Goal: Task Accomplishment & Management: Manage account settings

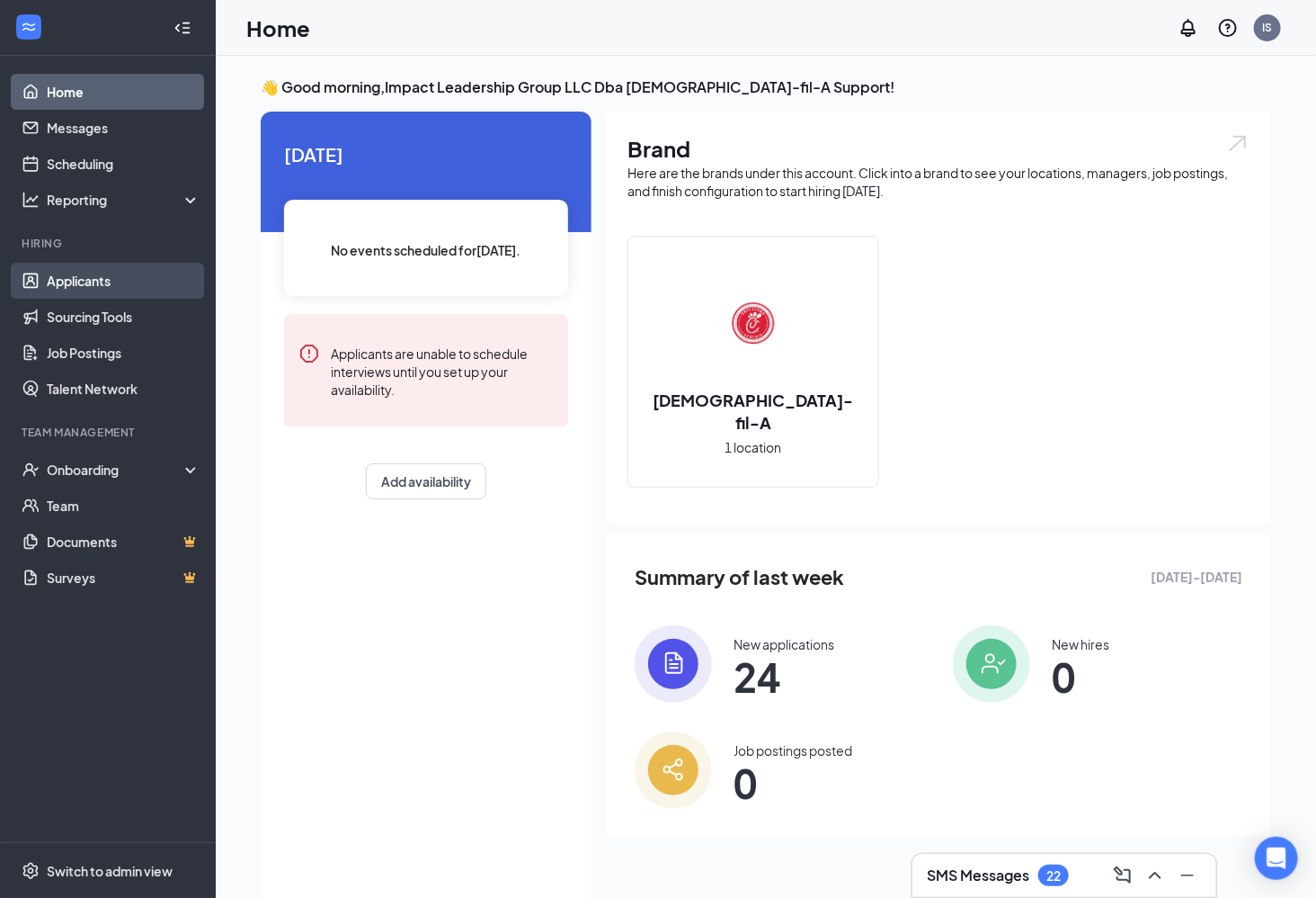
click at [120, 284] on link "Applicants" at bounding box center [123, 280] width 154 height 36
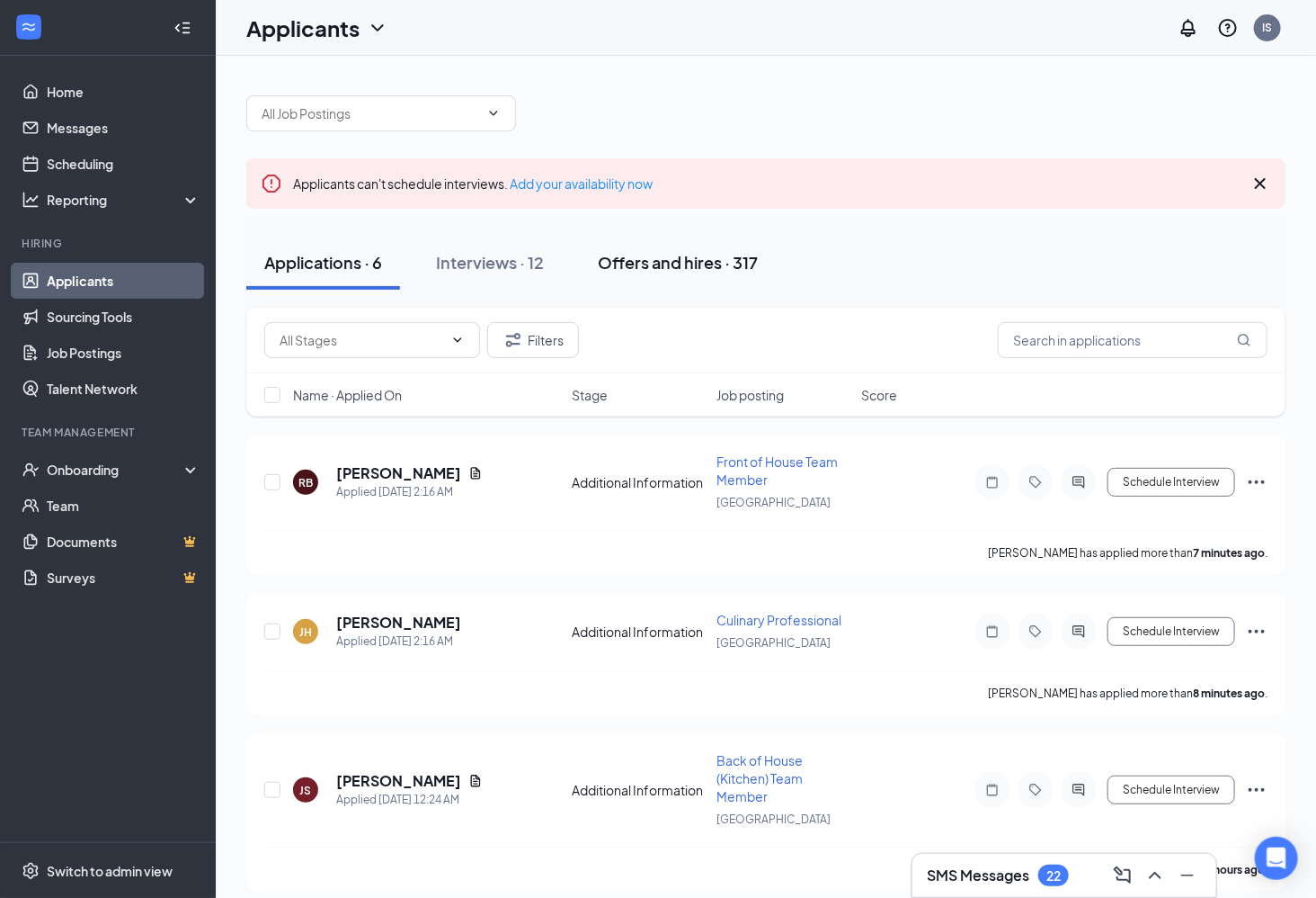
click at [648, 256] on div "Offers and hires · 317" at bounding box center [678, 261] width 160 height 23
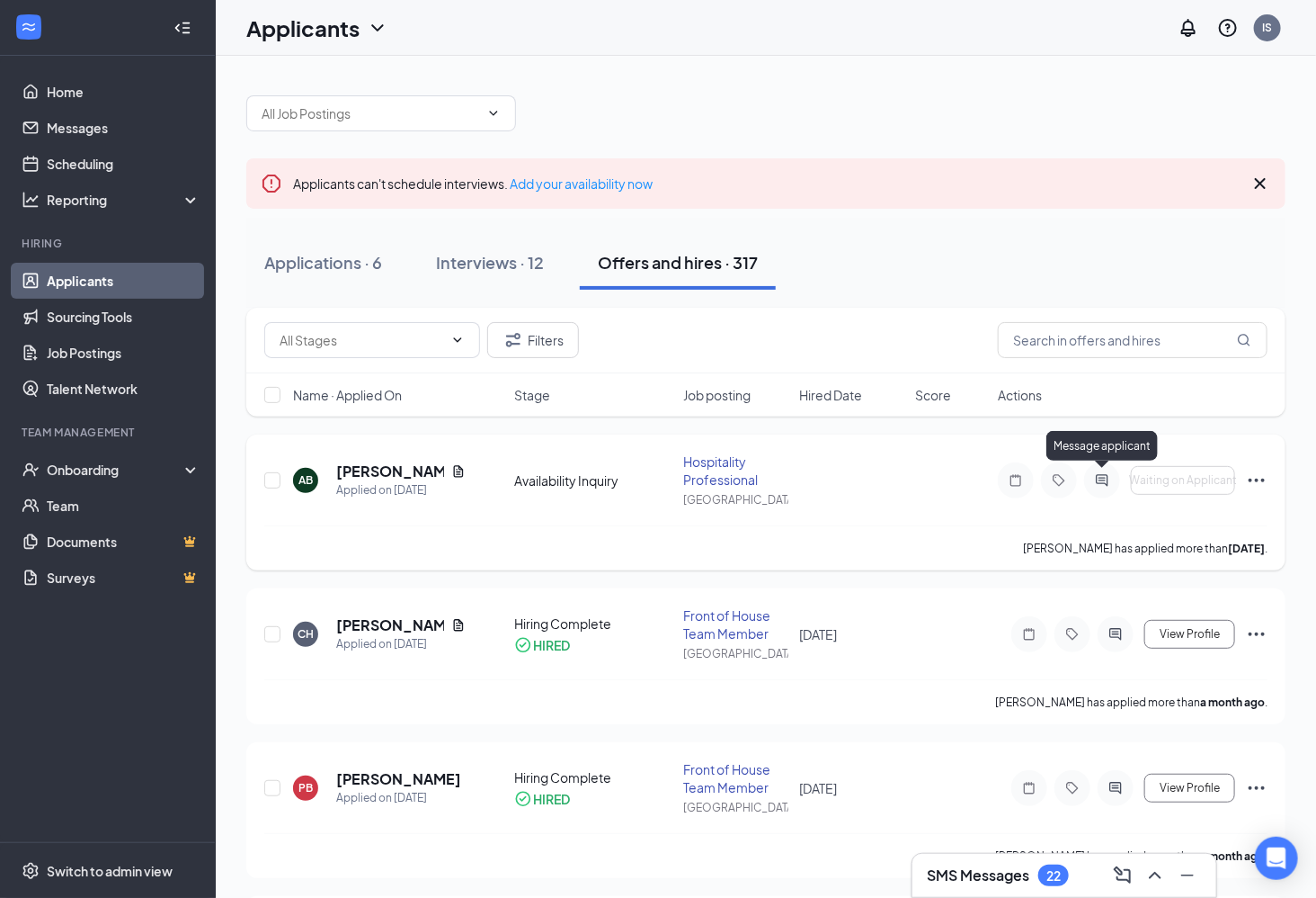
click at [1106, 473] on icon "ActiveChat" at bounding box center [1102, 481] width 22 height 14
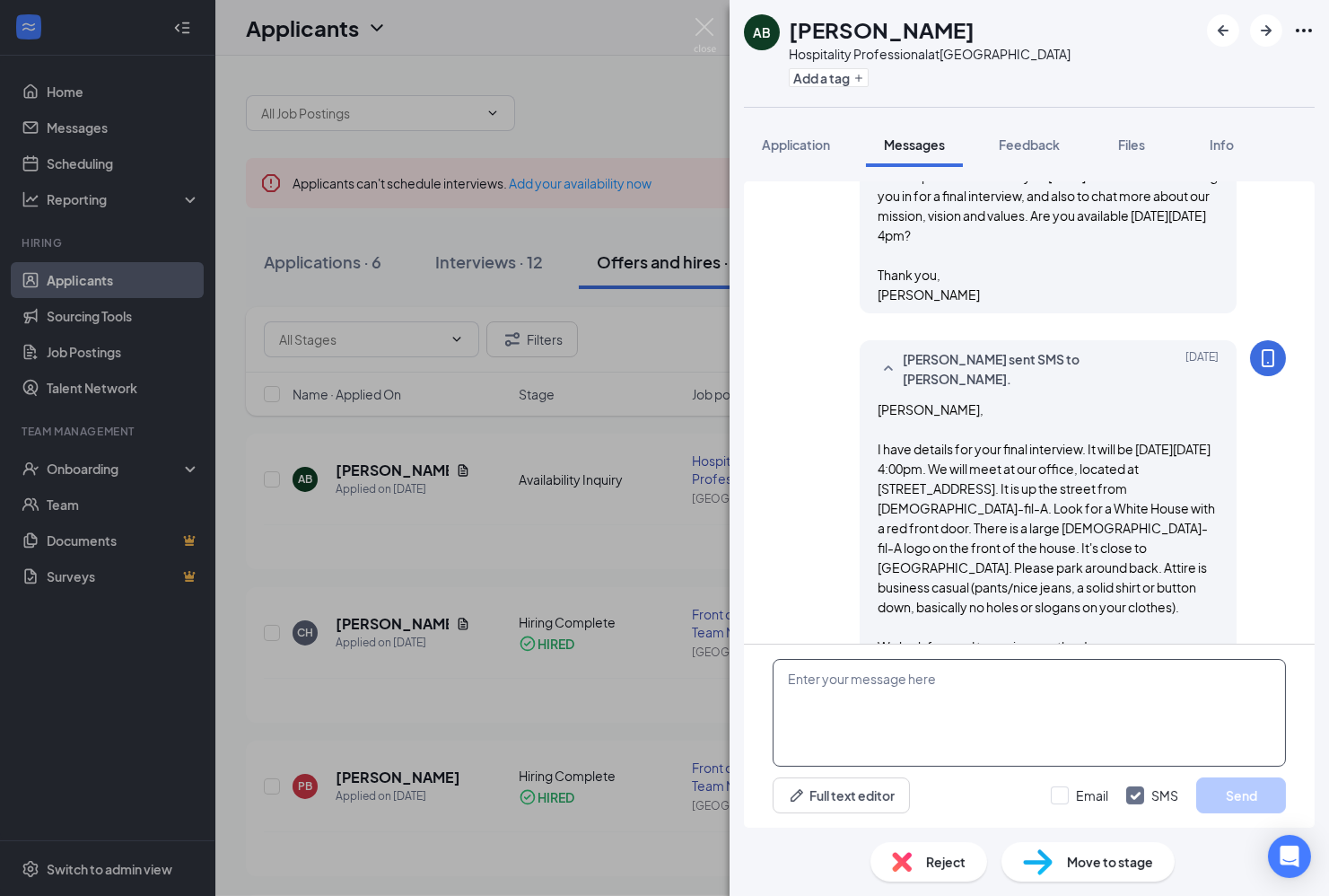
scroll to position [709, 0]
click at [843, 773] on div "Full text editor Email SMS Send" at bounding box center [1029, 735] width 570 height 183
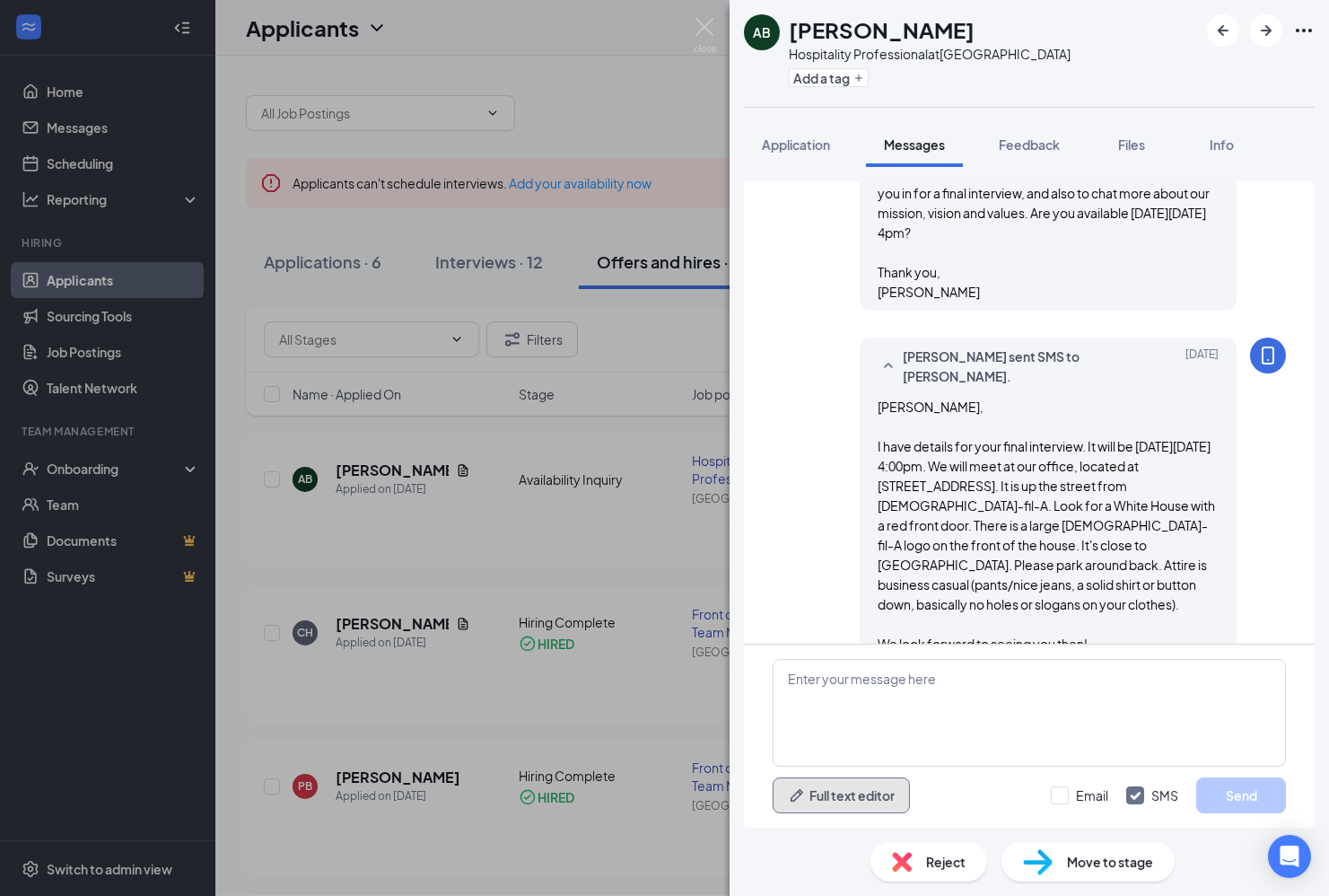
click at [831, 803] on button "Full text editor" at bounding box center [841, 795] width 138 height 36
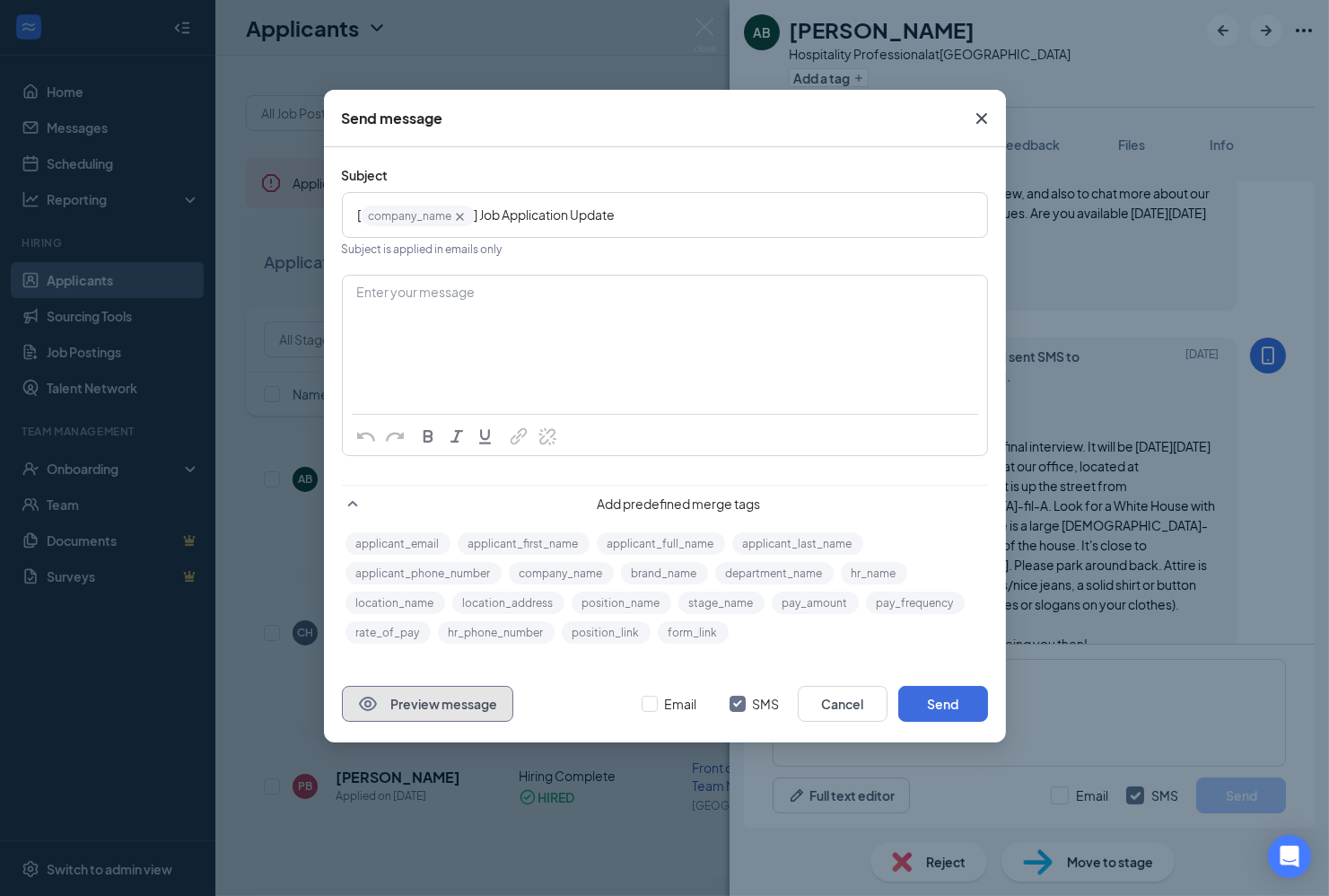
click at [436, 689] on button "Preview message" at bounding box center [427, 703] width 172 height 36
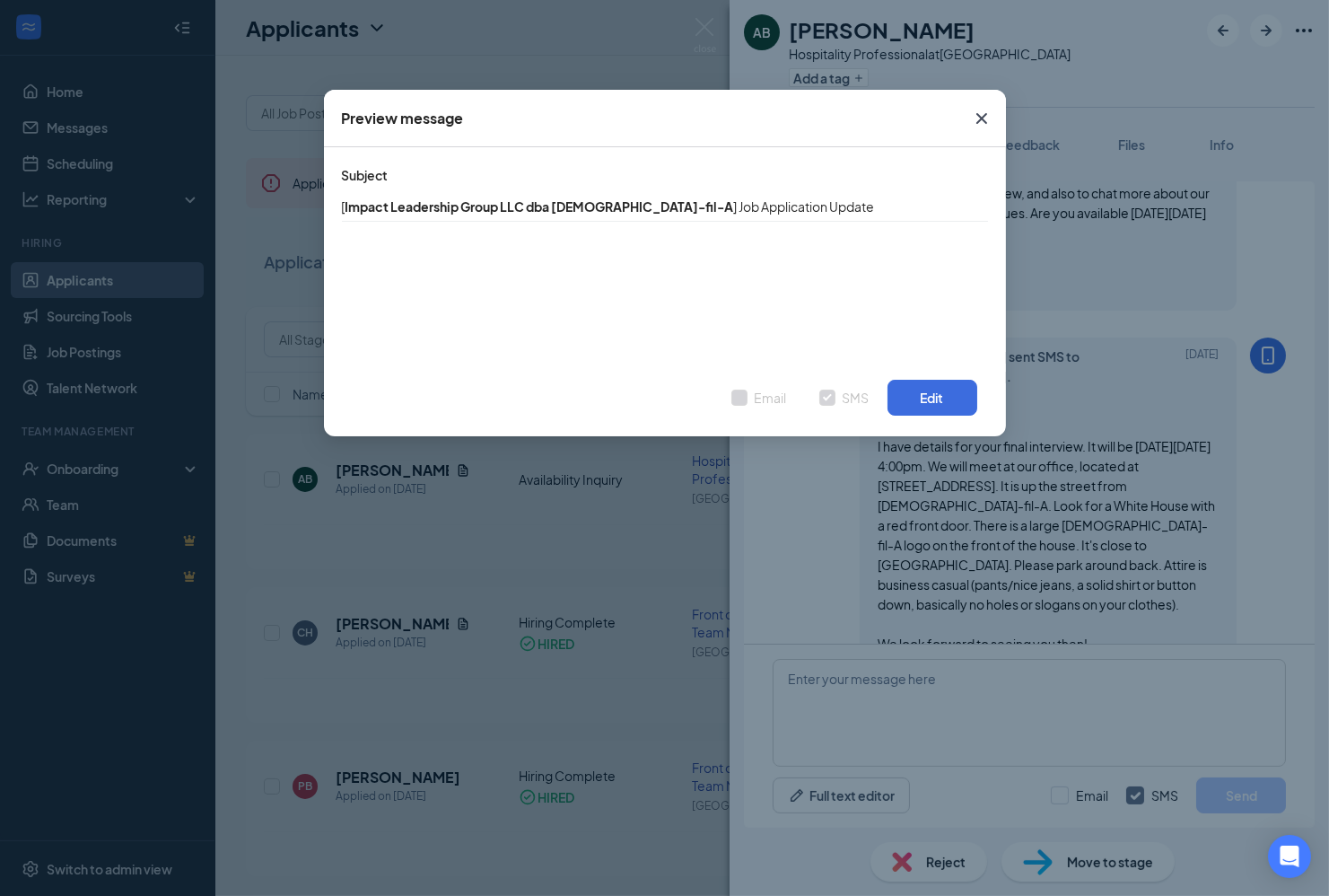
click at [984, 116] on icon "Cross" at bounding box center [982, 119] width 22 height 22
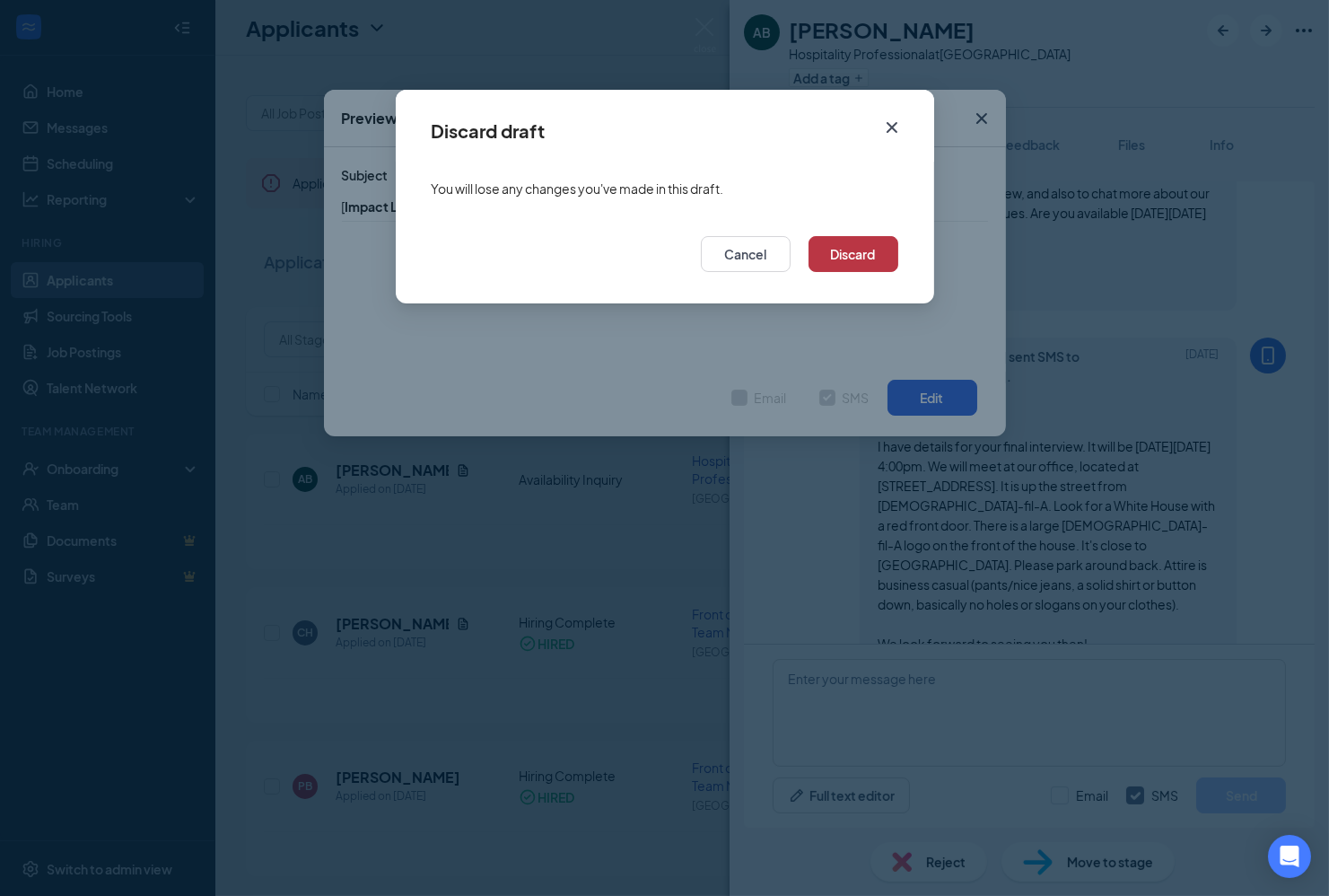
click at [865, 268] on button "Discard" at bounding box center [854, 254] width 90 height 36
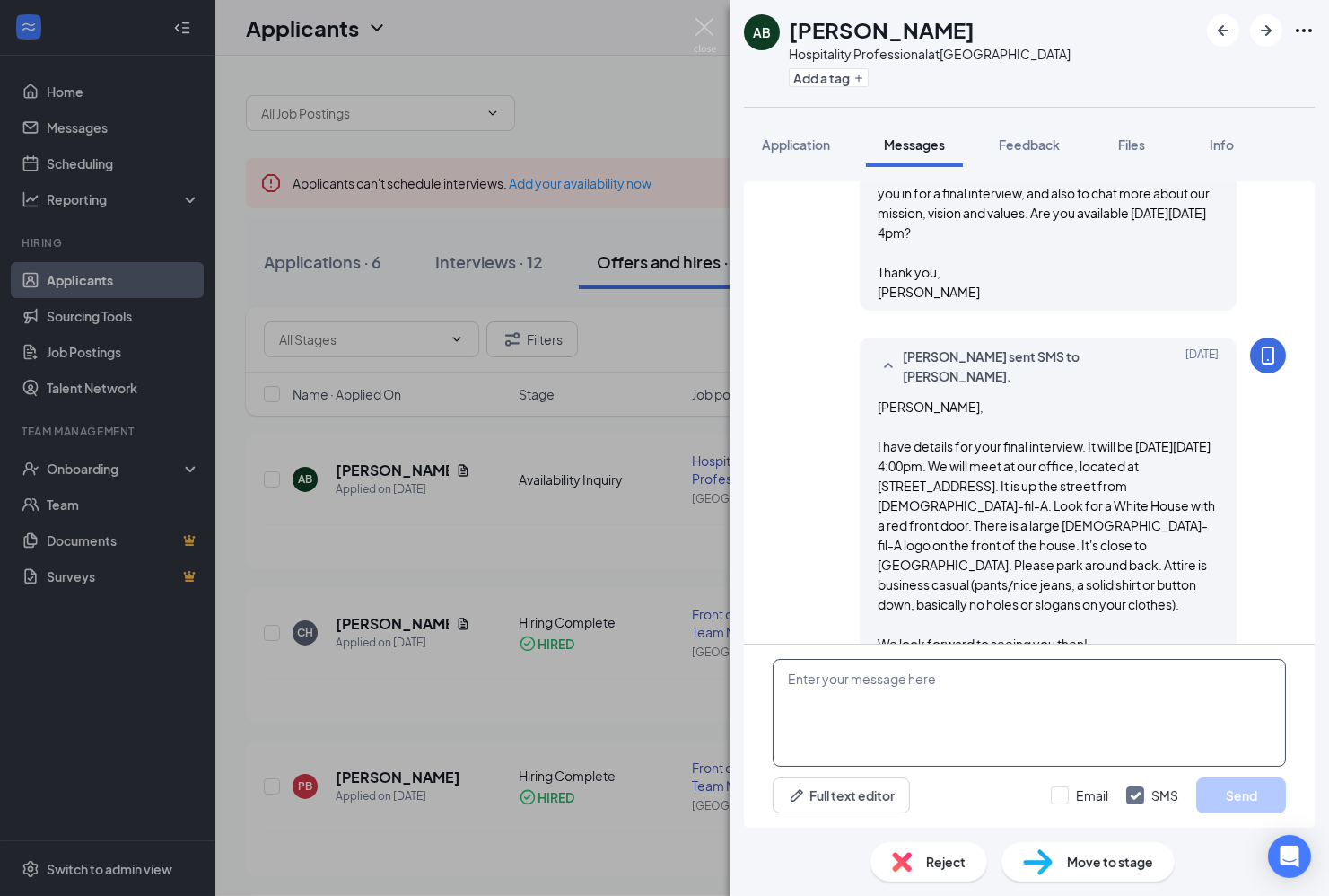
click at [1079, 724] on textarea at bounding box center [1029, 712] width 514 height 108
click at [882, 355] on icon "SmallChevronUp" at bounding box center [889, 366] width 22 height 22
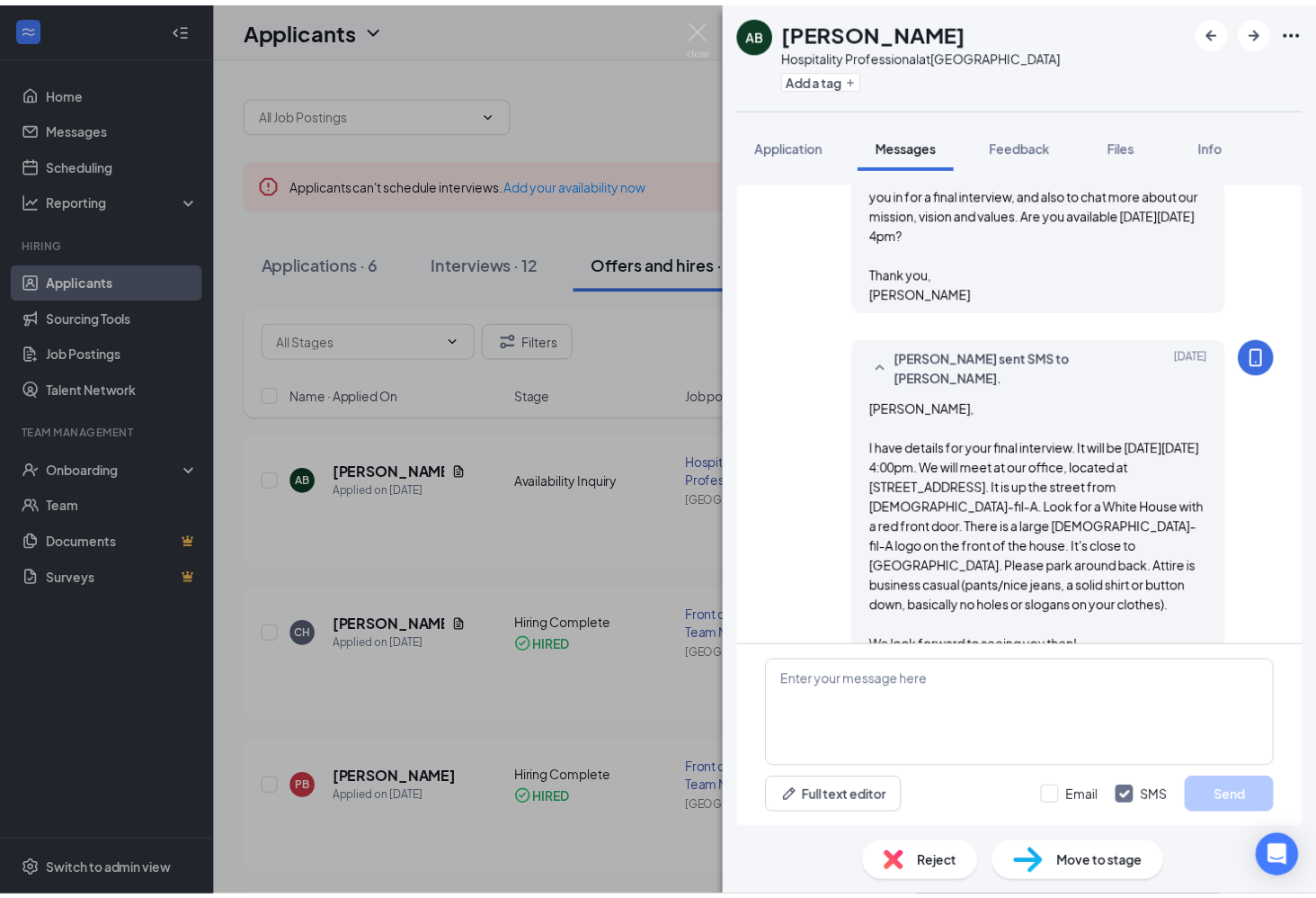
scroll to position [443, 0]
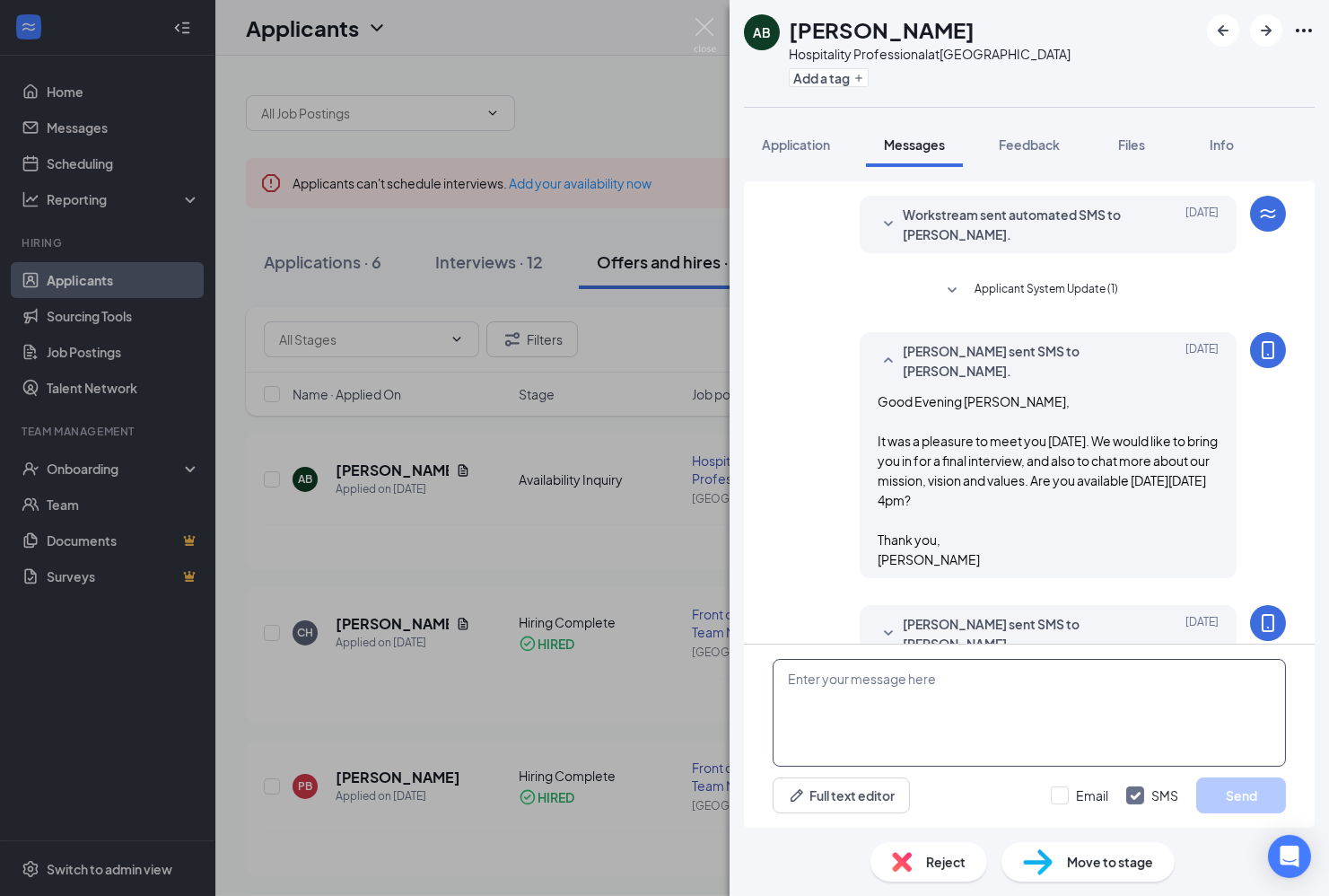
click at [856, 671] on textarea at bounding box center [1029, 712] width 514 height 108
click at [1300, 26] on icon "Ellipses" at bounding box center [1304, 31] width 22 height 22
click at [905, 703] on textarea at bounding box center [1029, 712] width 514 height 108
click at [1053, 853] on div "Move to stage" at bounding box center [1088, 862] width 174 height 40
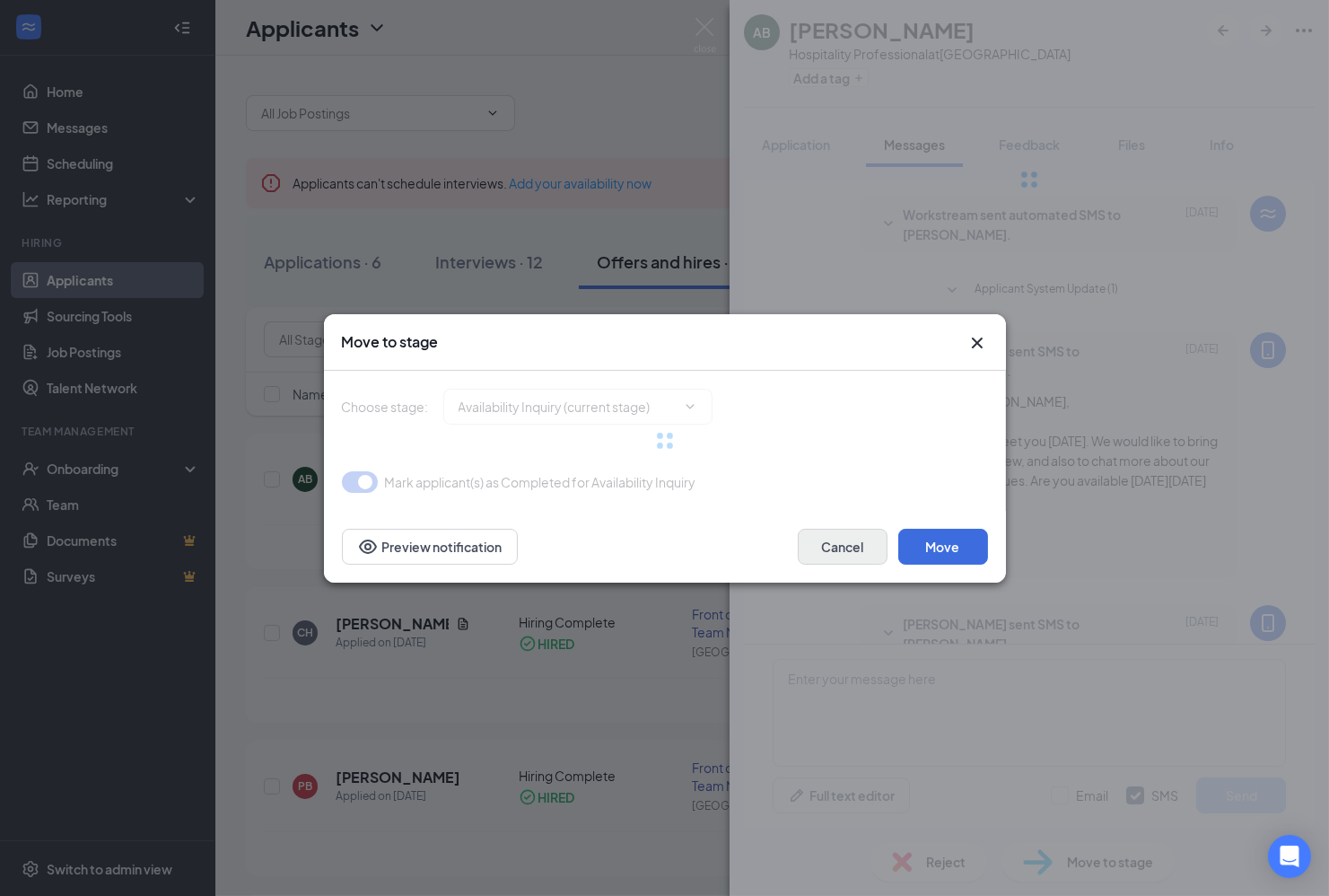
type input "Hiring Complete (final stage)"
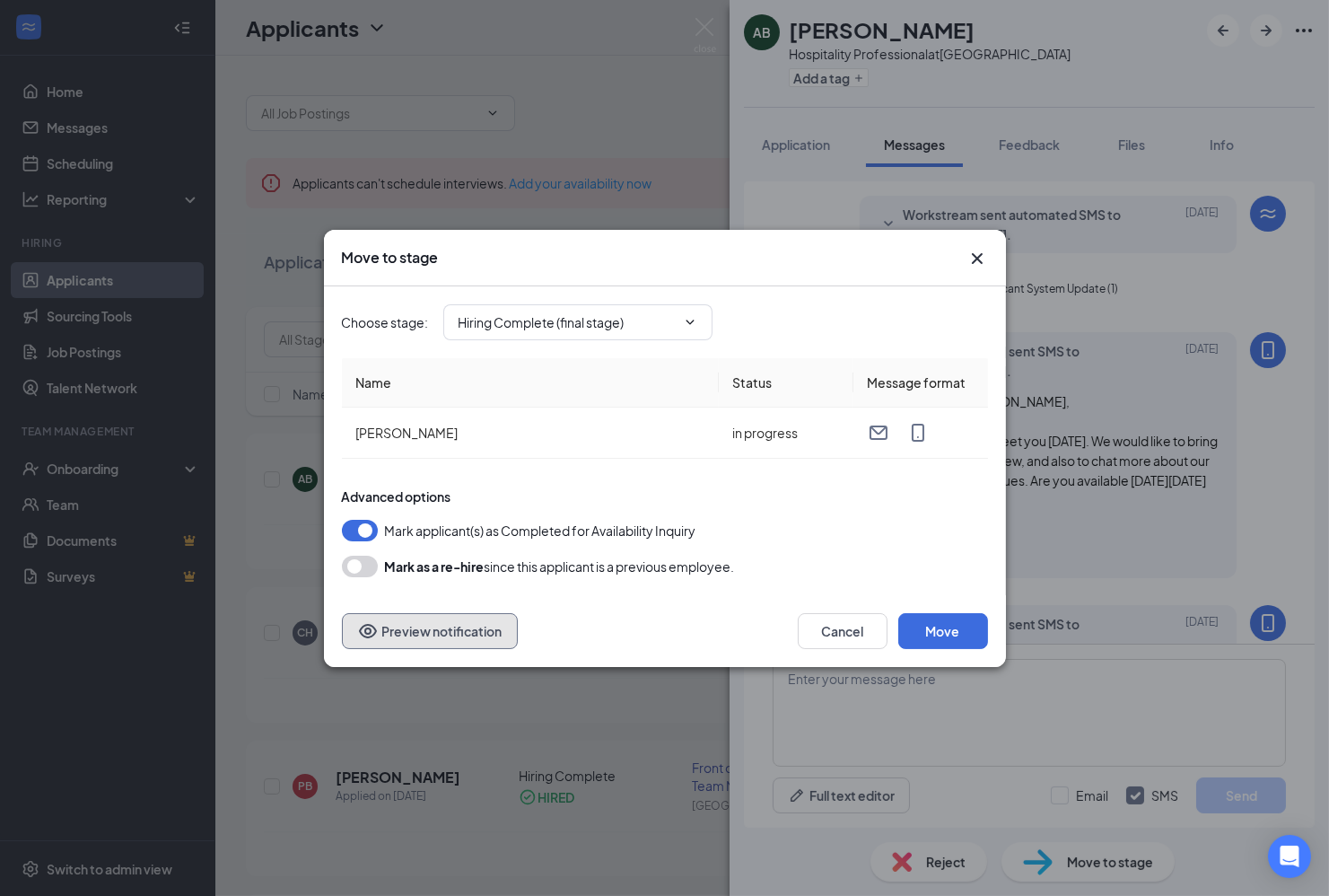
click at [444, 626] on button "Preview notification" at bounding box center [430, 631] width 176 height 36
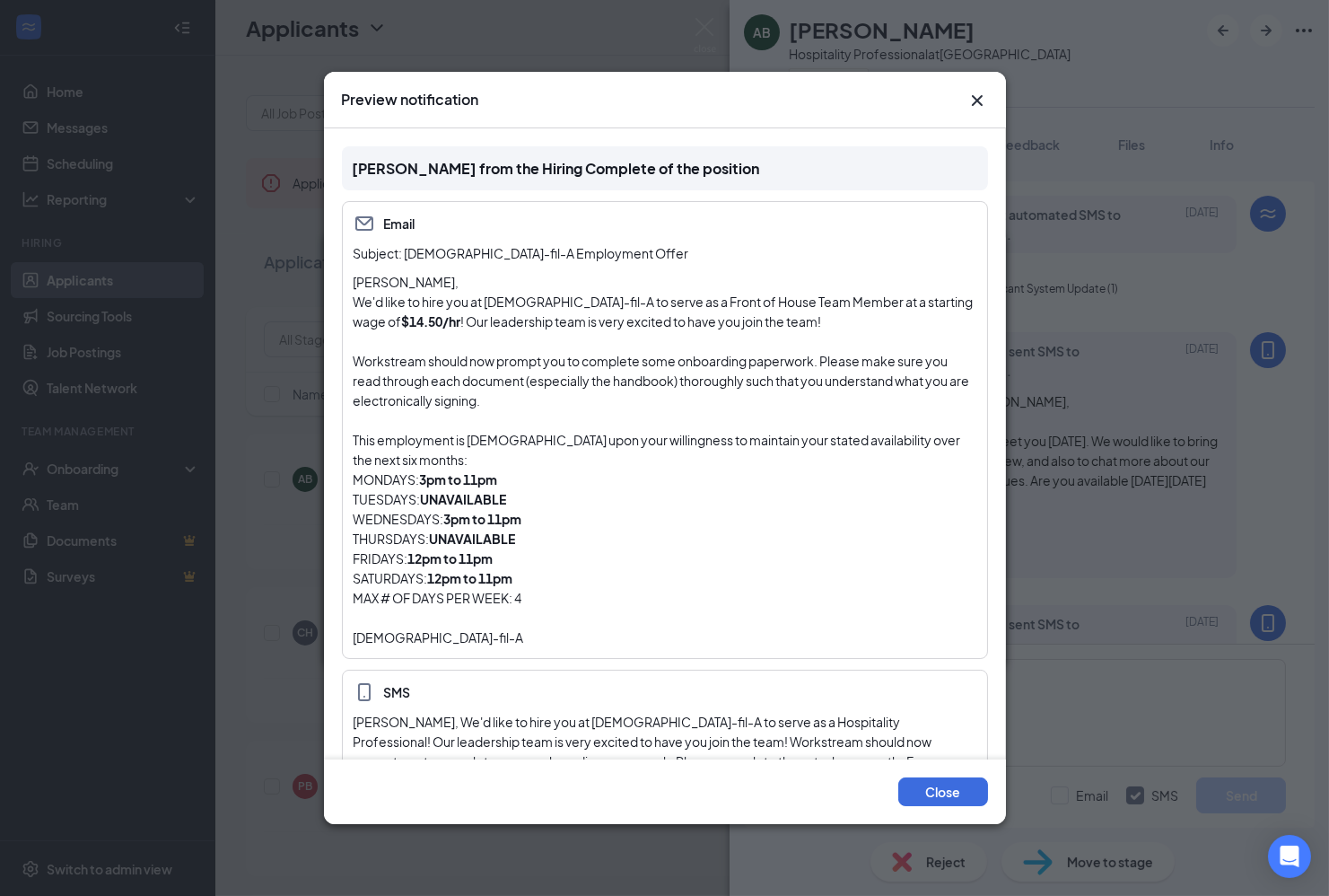
click at [983, 95] on icon "Cross" at bounding box center [977, 101] width 22 height 22
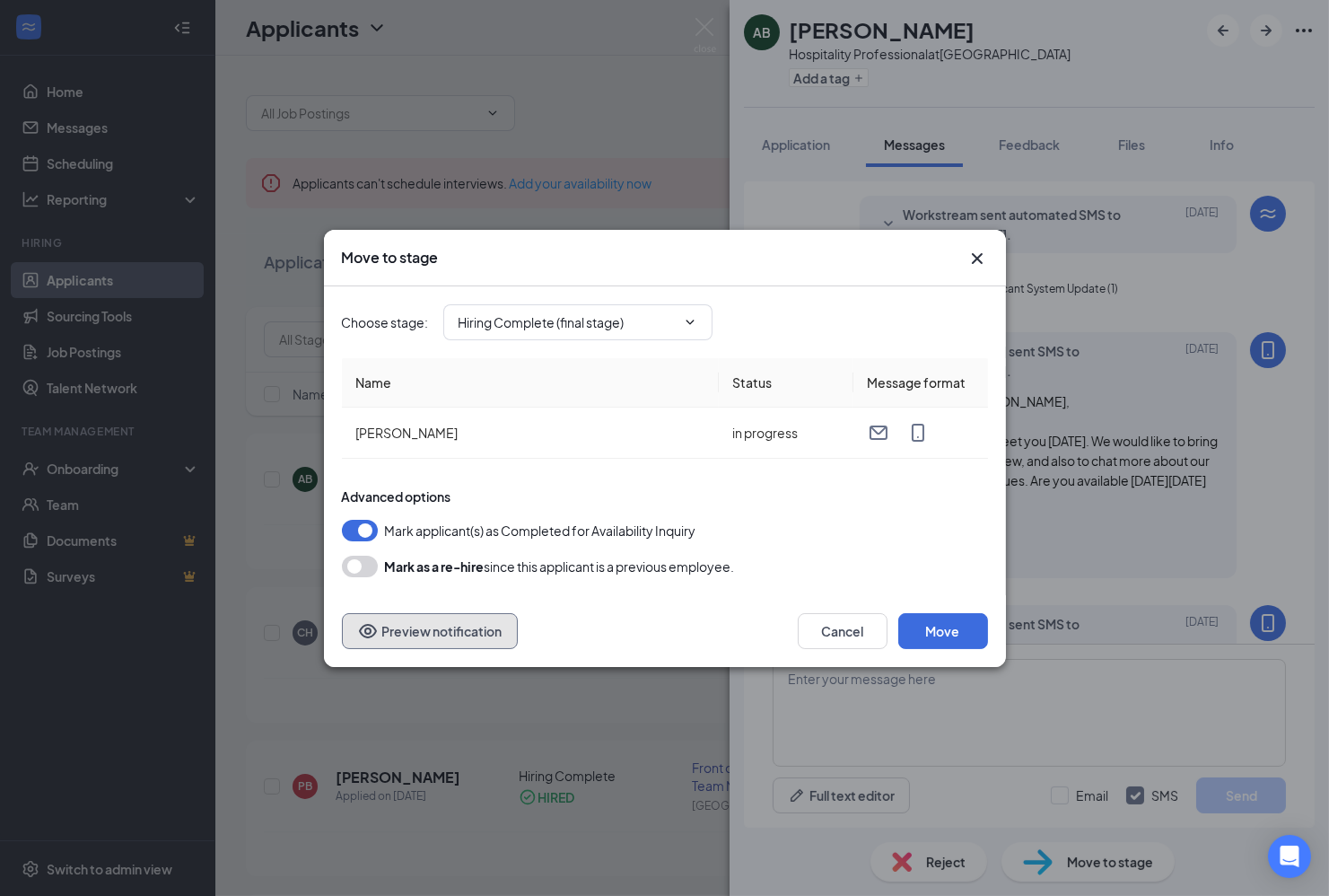
click at [436, 623] on button "Preview notification" at bounding box center [430, 631] width 176 height 36
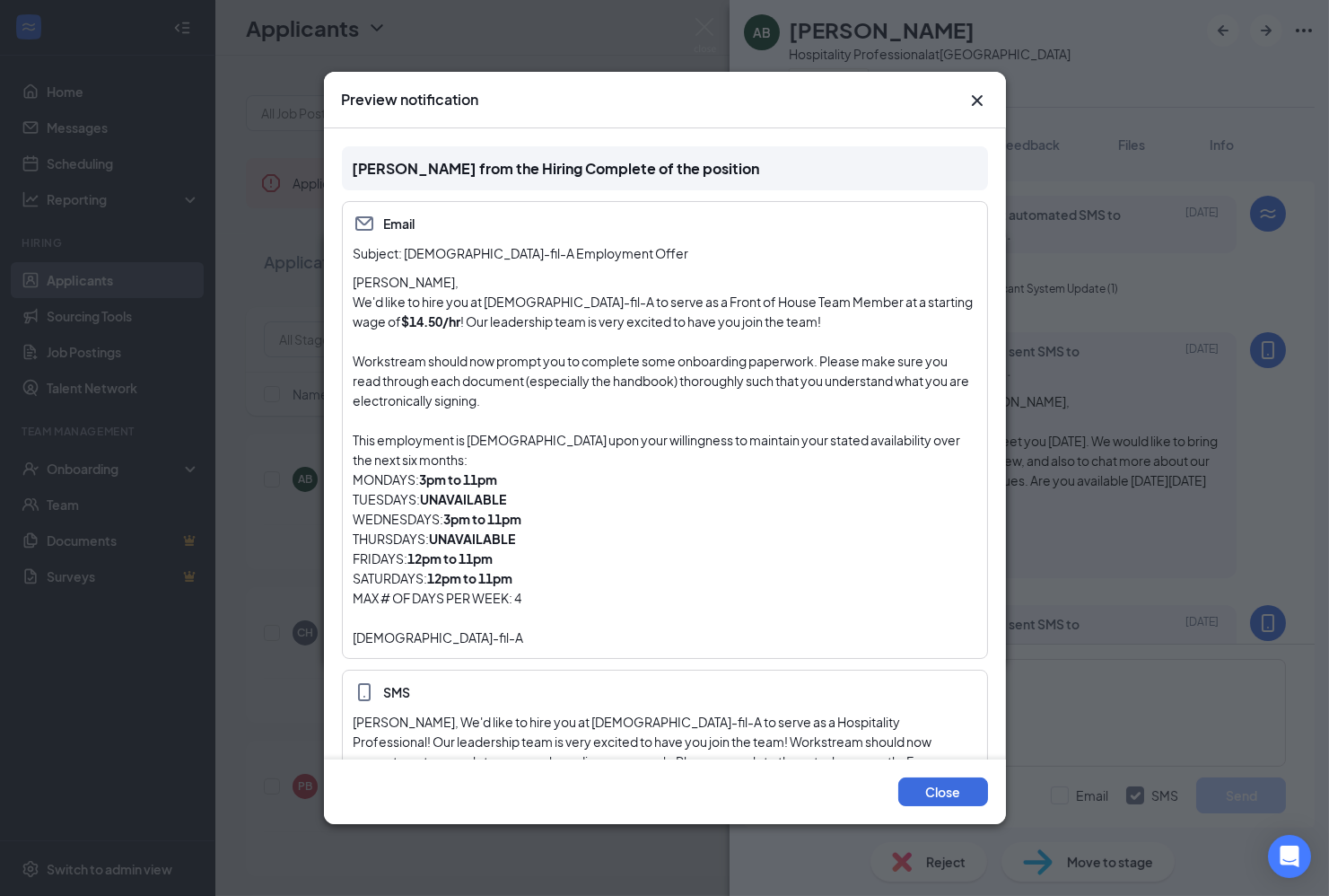
click at [543, 396] on p "Workstream should now prompt you to complete some onboarding paperwork. Please …" at bounding box center [665, 381] width 623 height 59
click at [442, 325] on p "We'd like to hire you at Chick-fil-A to serve as a Front of House Team Member a…" at bounding box center [665, 311] width 623 height 40
click at [402, 317] on strong "$14.50/hr" at bounding box center [432, 321] width 59 height 16
click at [1157, 593] on div "Preview notification Alex Baker from the Hiring Complete of the position Email …" at bounding box center [664, 448] width 1329 height 896
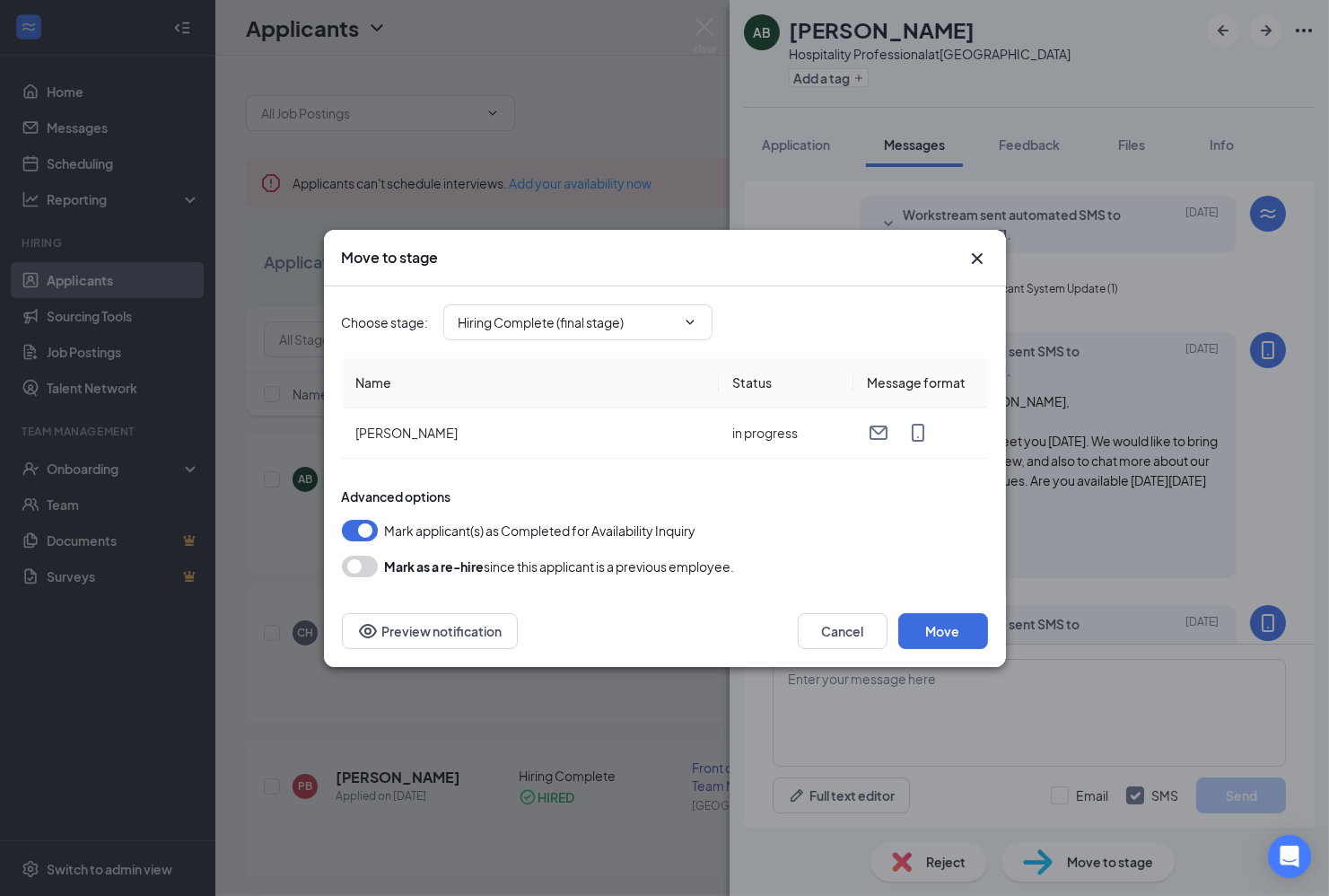
click at [968, 253] on icon "Cross" at bounding box center [977, 258] width 22 height 22
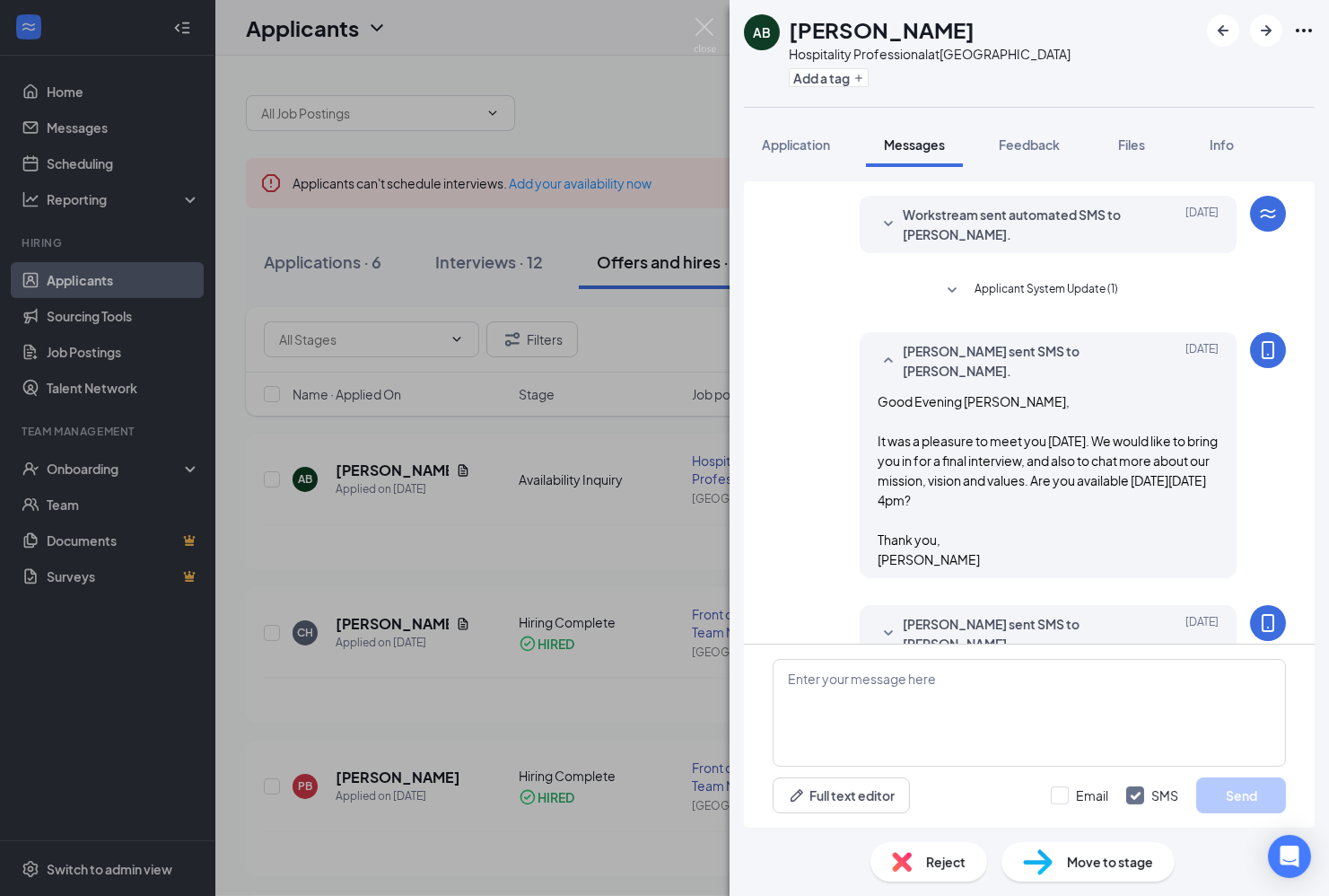
click at [598, 438] on div "AB Alex Baker Hospitality Professional at Grovetown Add a tag Application Messa…" at bounding box center [664, 448] width 1329 height 896
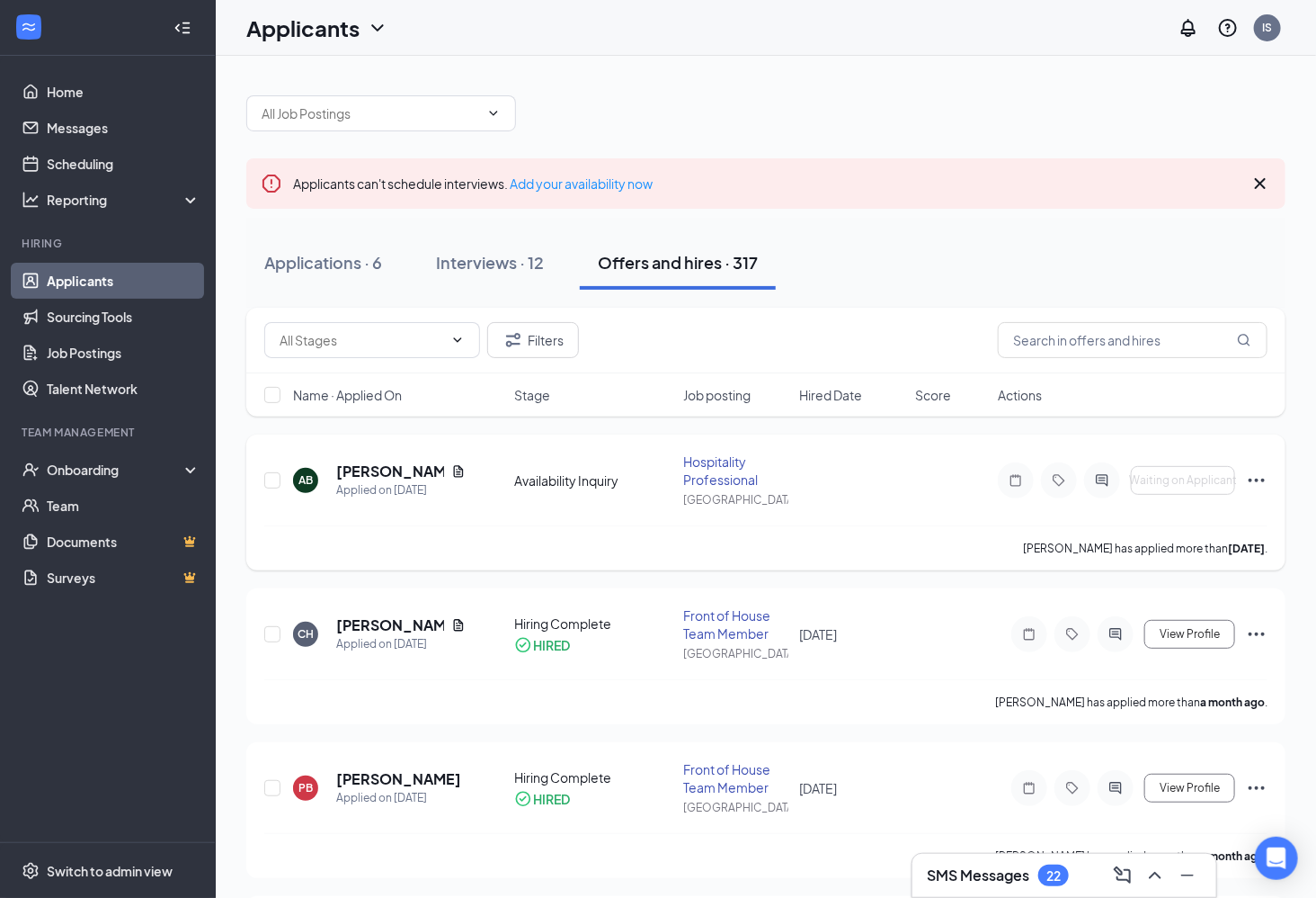
click at [702, 466] on div "Hospitality Professional" at bounding box center [736, 471] width 105 height 36
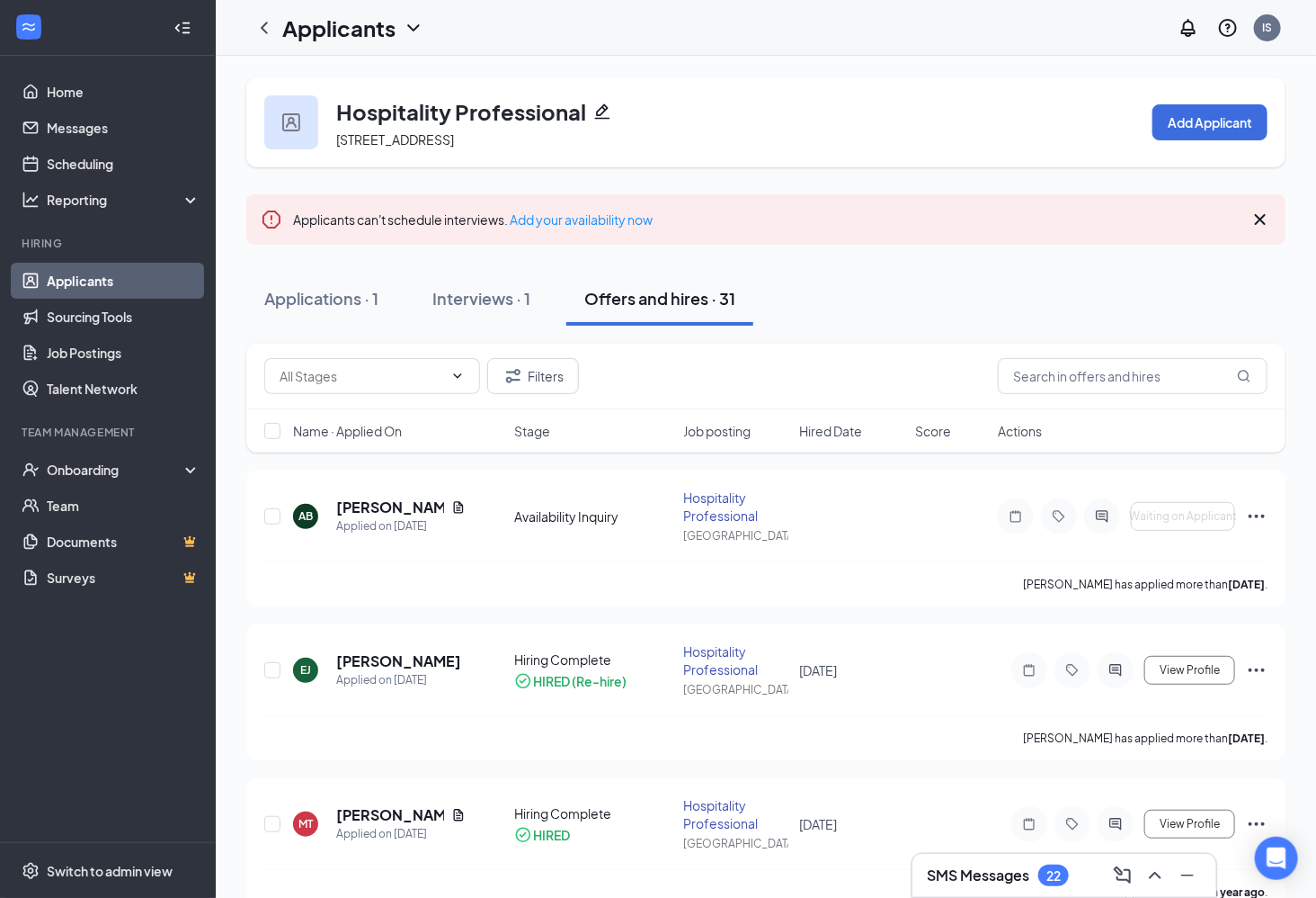
click at [604, 111] on icon "Pencil" at bounding box center [602, 112] width 15 height 15
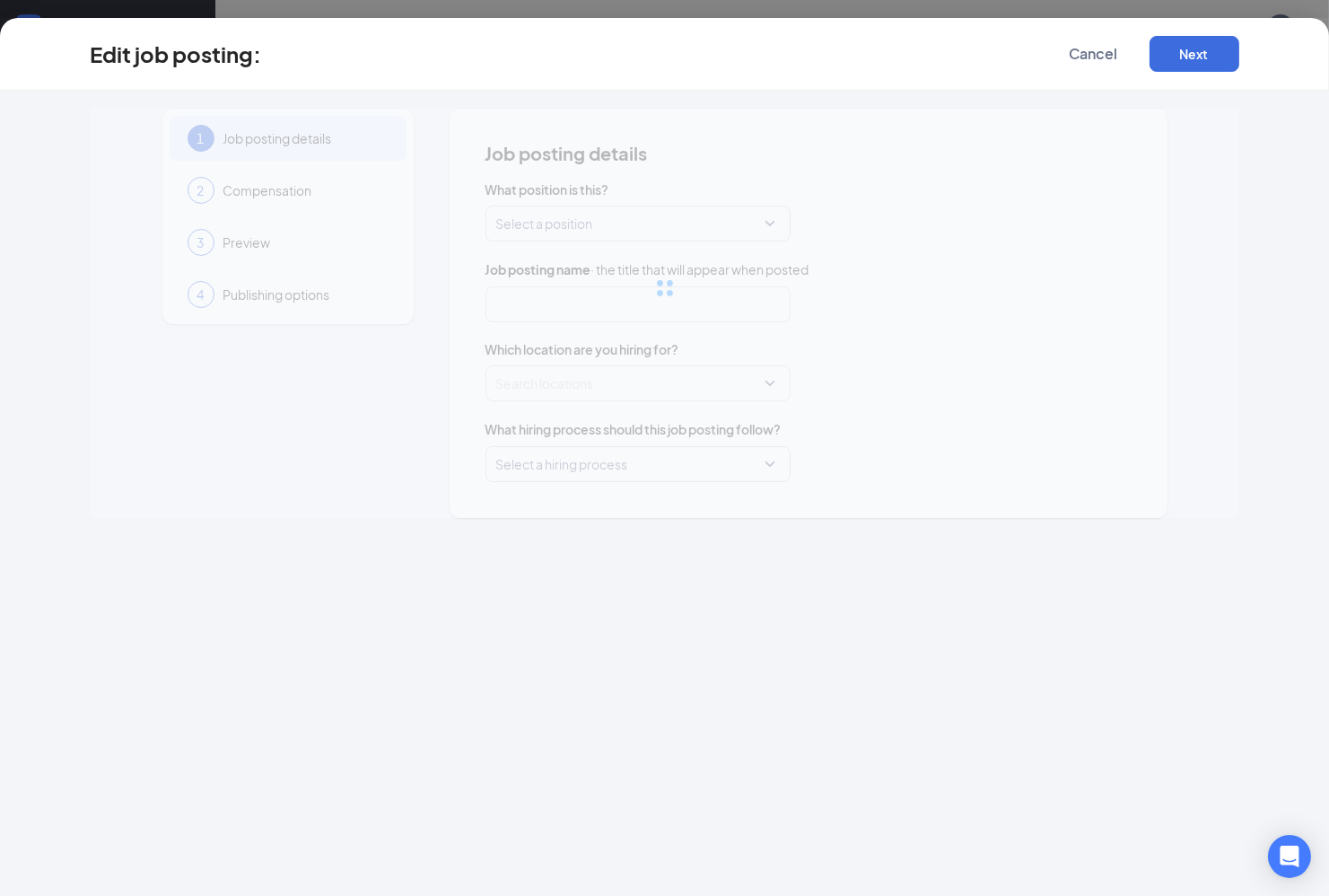
type input "Hospitality Professional"
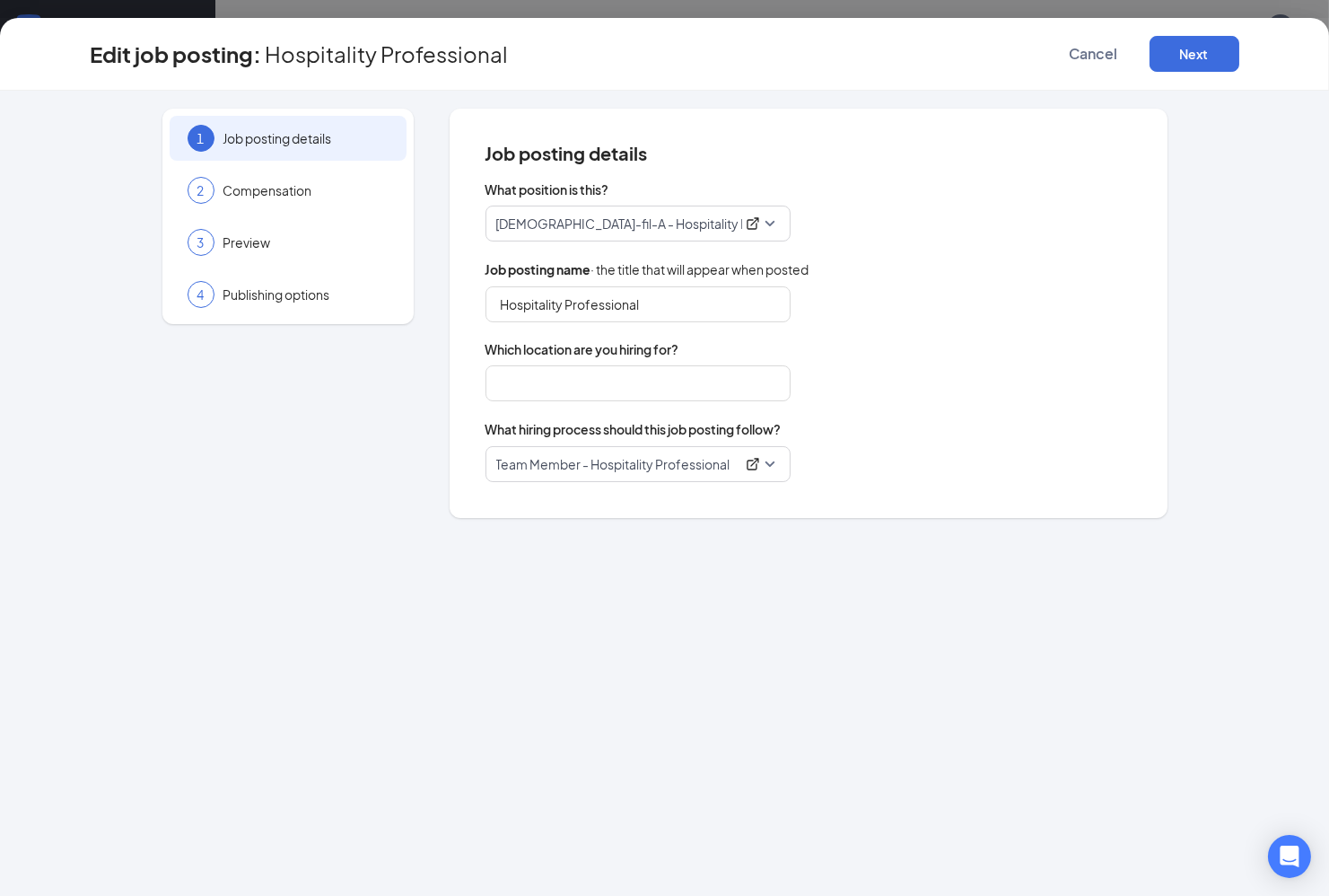
type input "[GEOGRAPHIC_DATA]"
click at [750, 469] on icon "ExternalLink" at bounding box center [752, 463] width 12 height 12
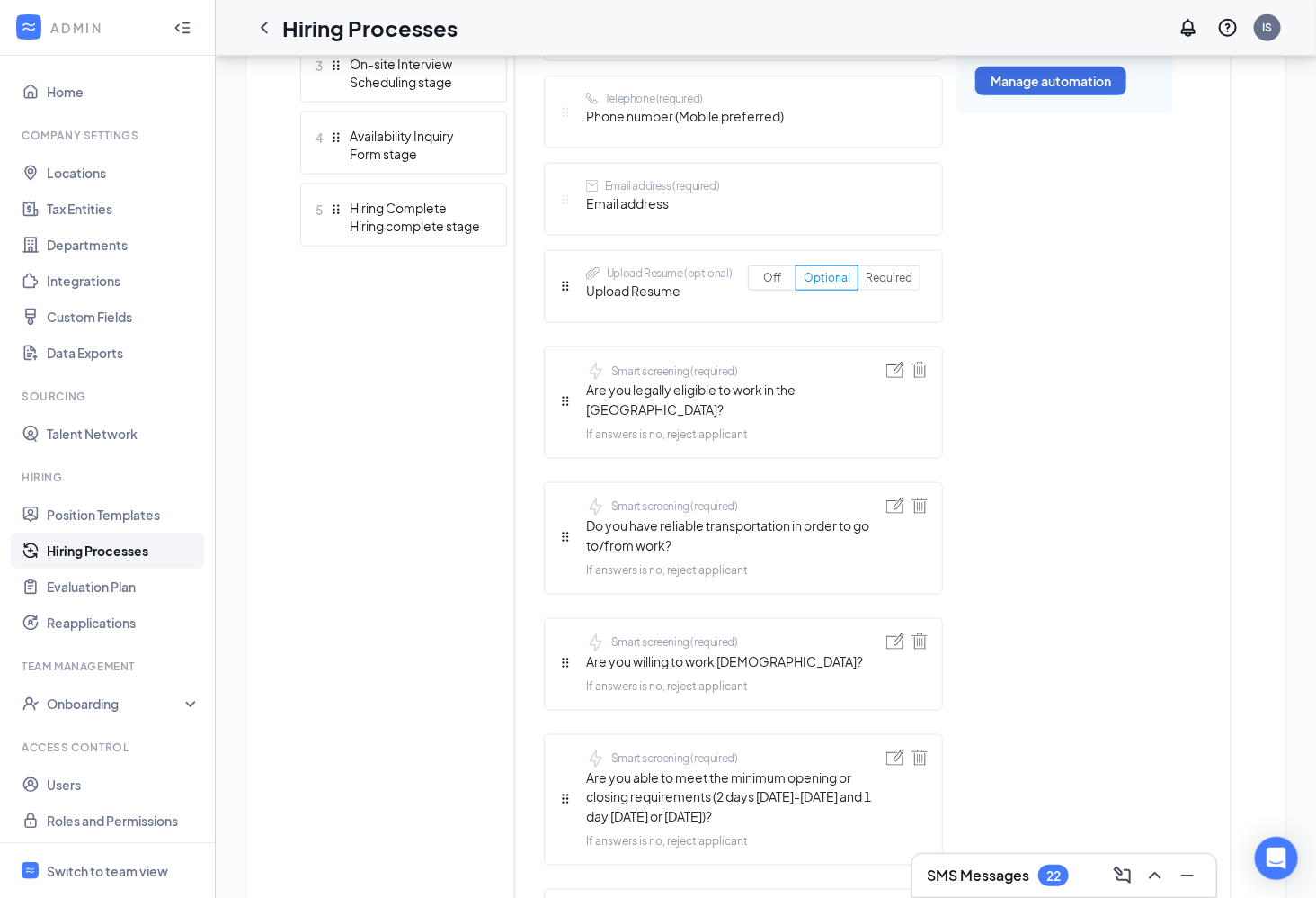
click at [418, 233] on div "5 Hiring Complete Hiring complete stage" at bounding box center [403, 215] width 206 height 63
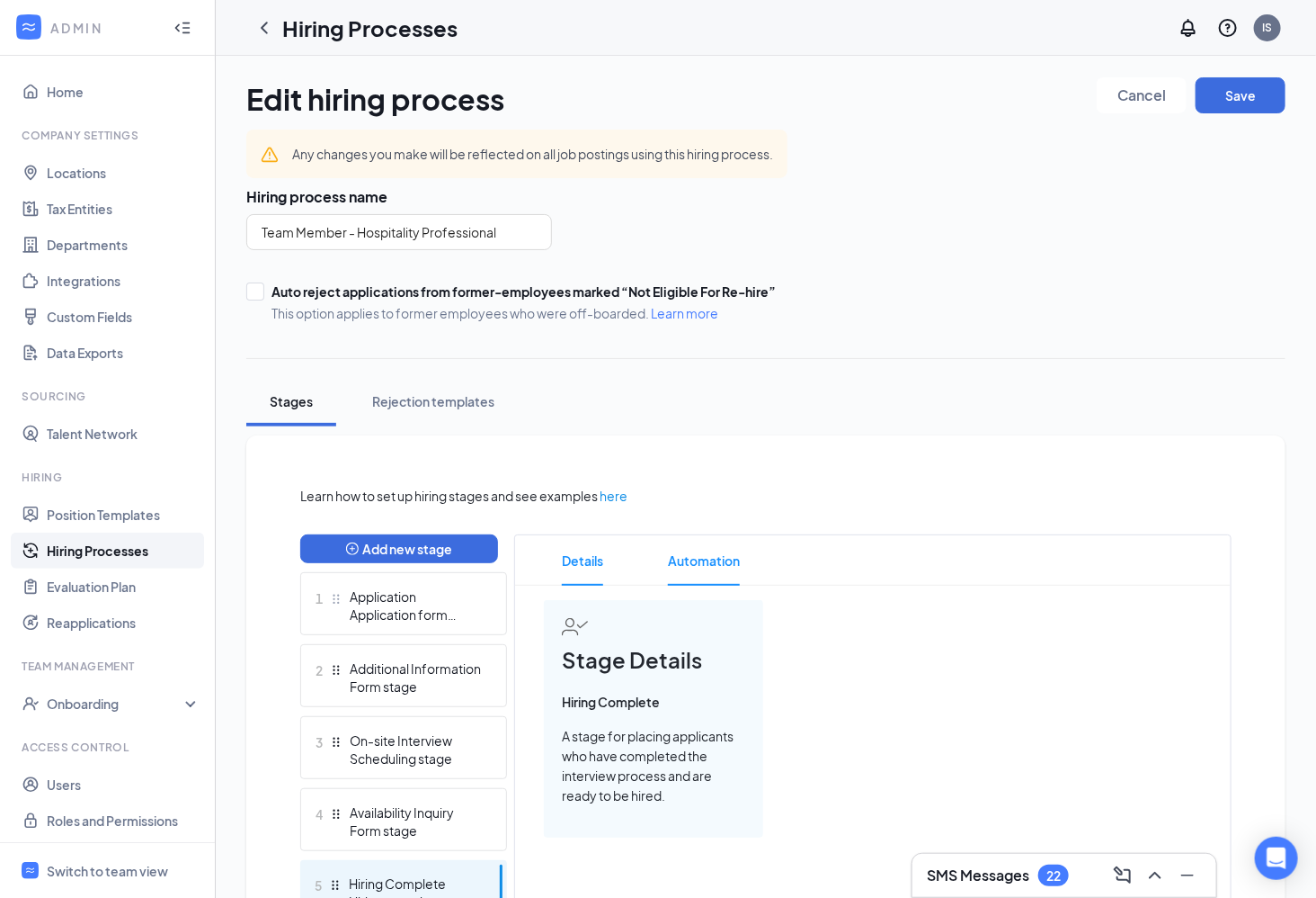
click at [696, 548] on span "Automation" at bounding box center [704, 561] width 72 height 50
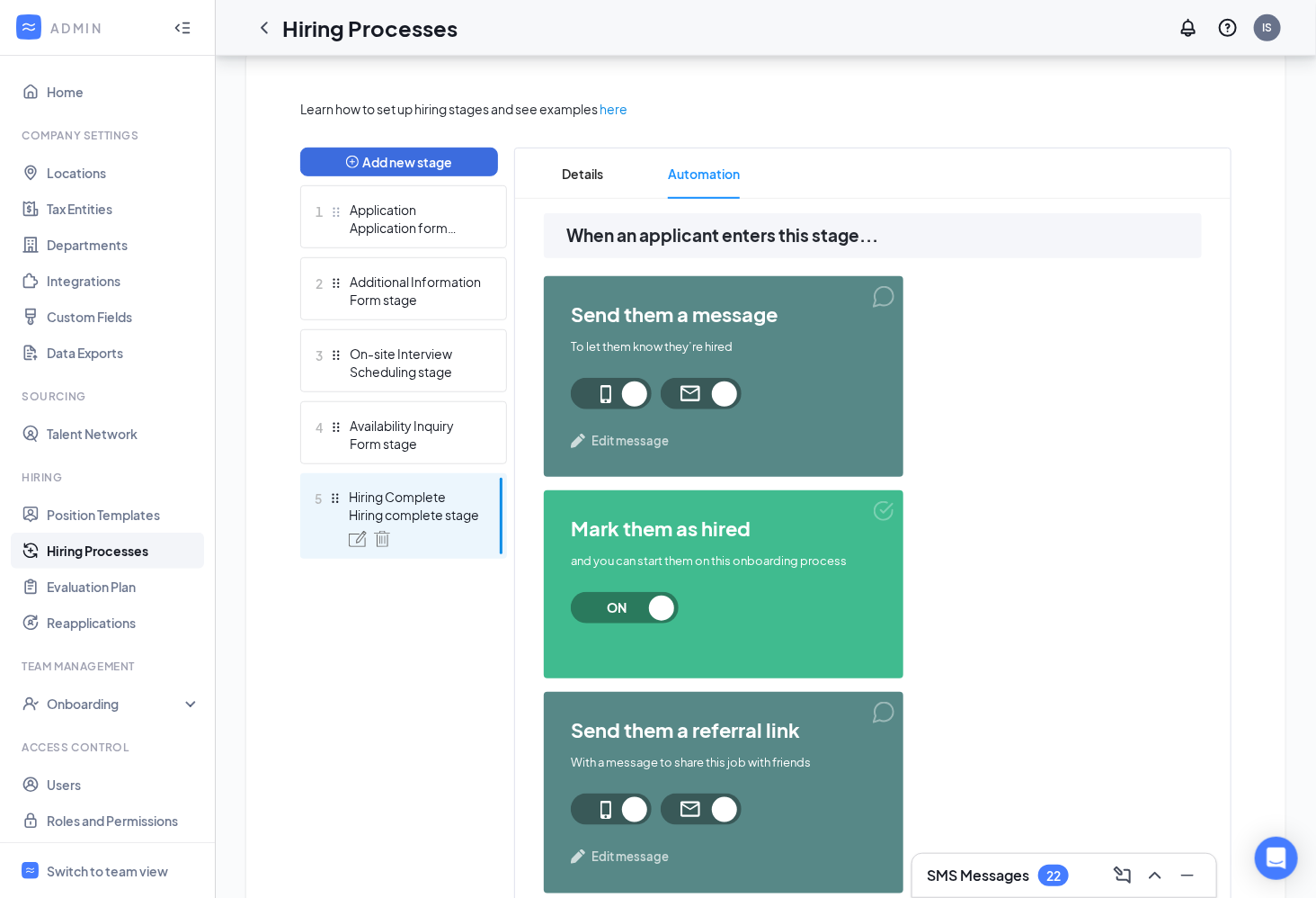
scroll to position [404, 0]
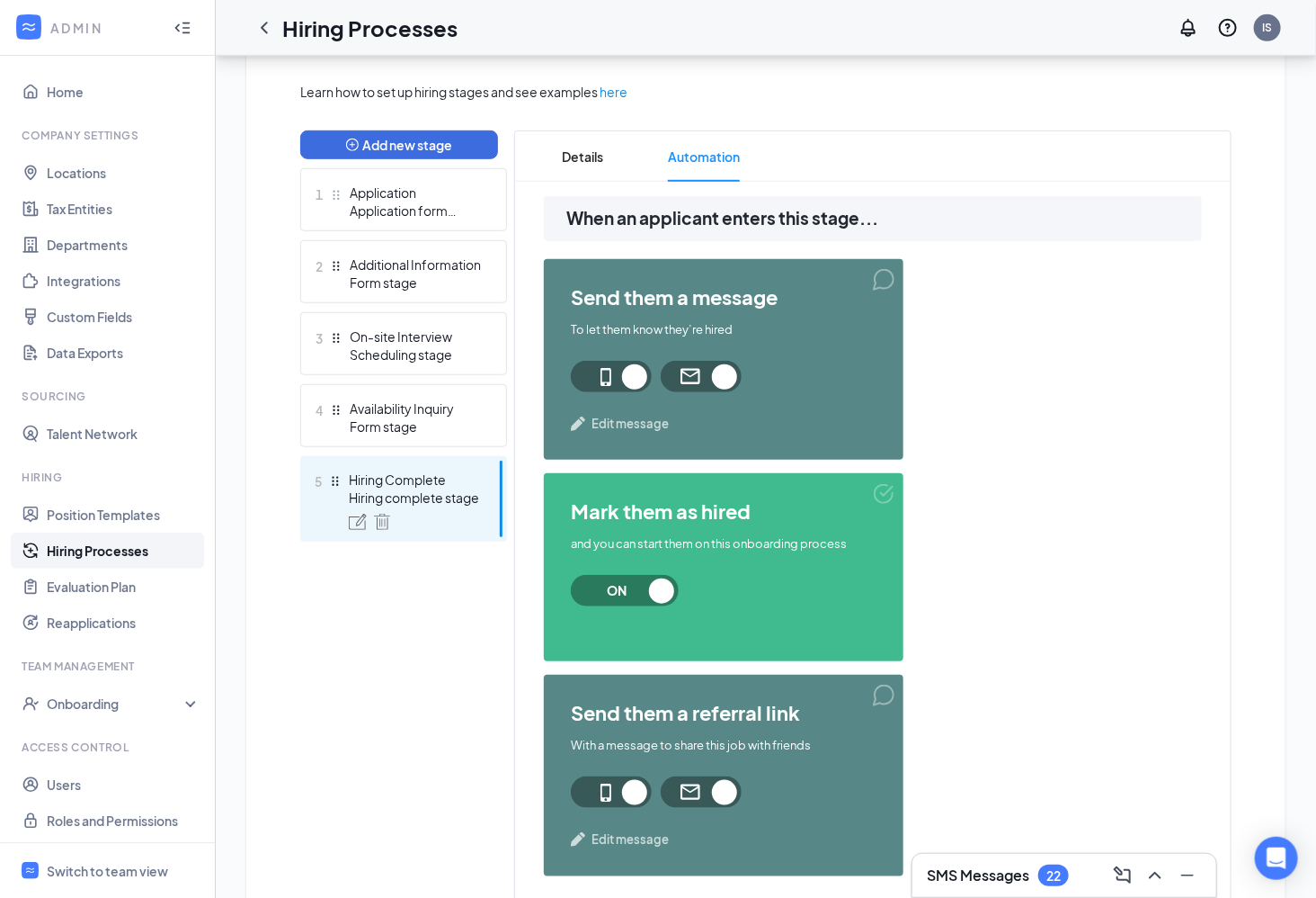
click at [659, 430] on span "Edit message" at bounding box center [630, 424] width 78 height 18
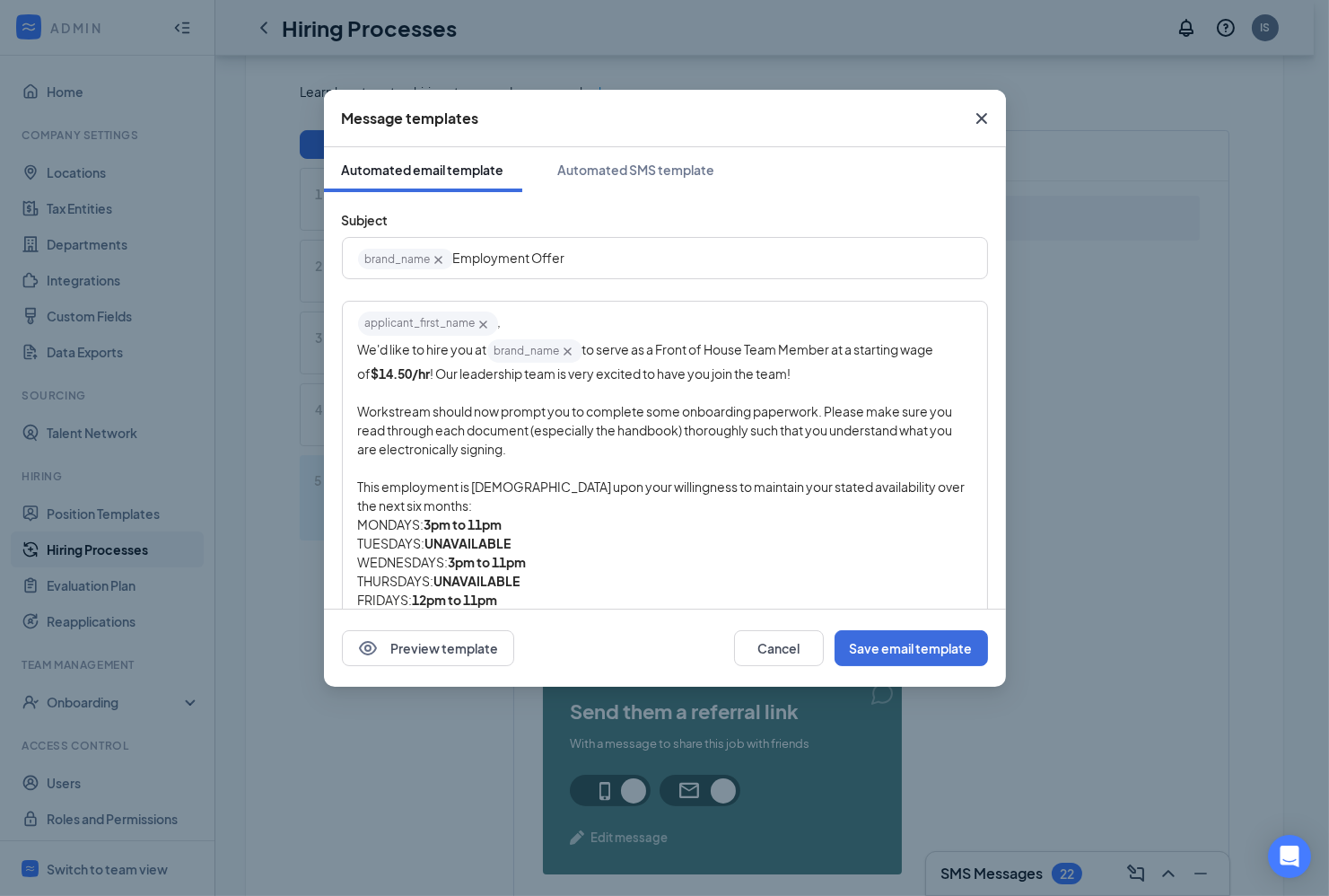
click at [982, 125] on icon "Cross" at bounding box center [982, 119] width 22 height 22
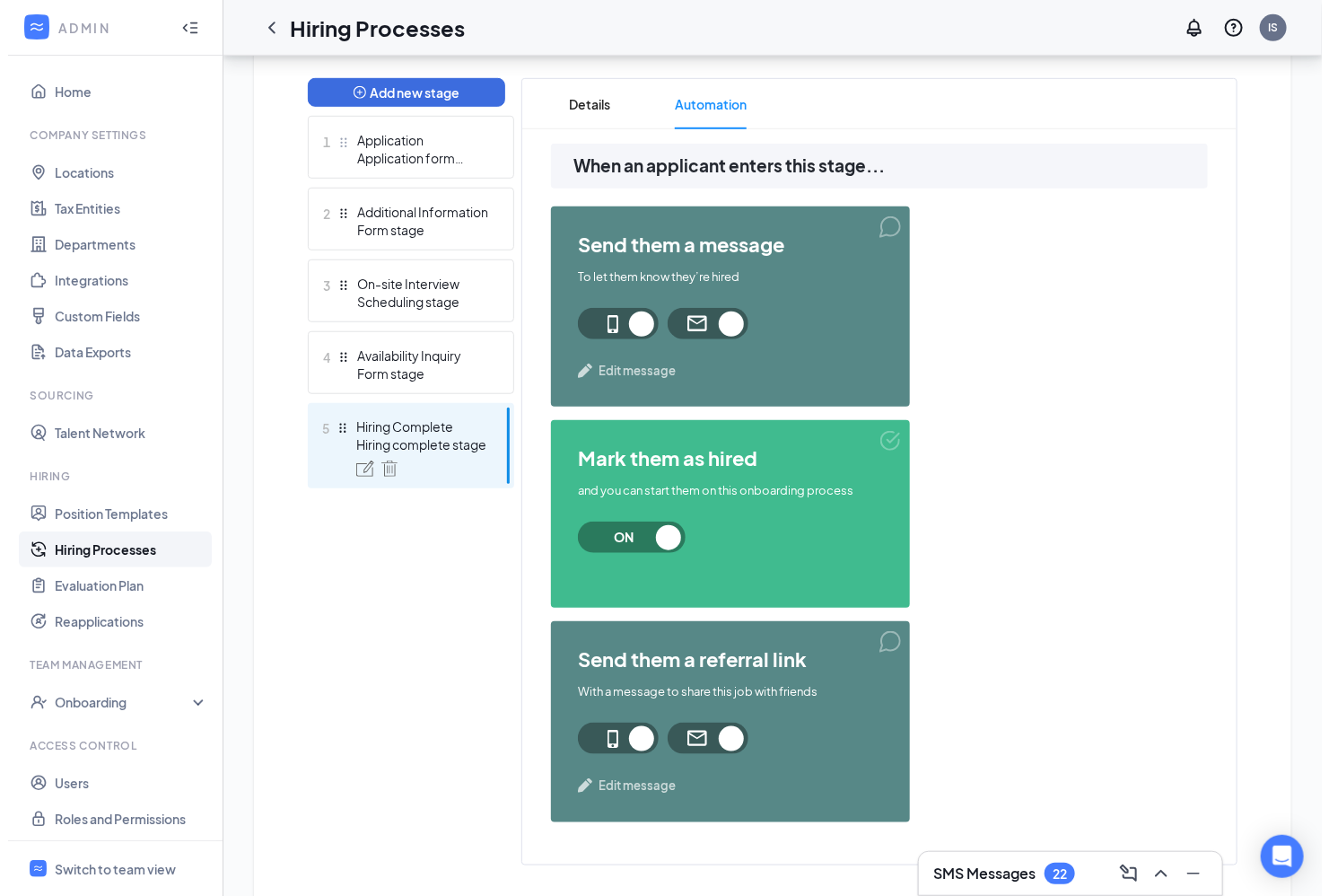
scroll to position [495, 0]
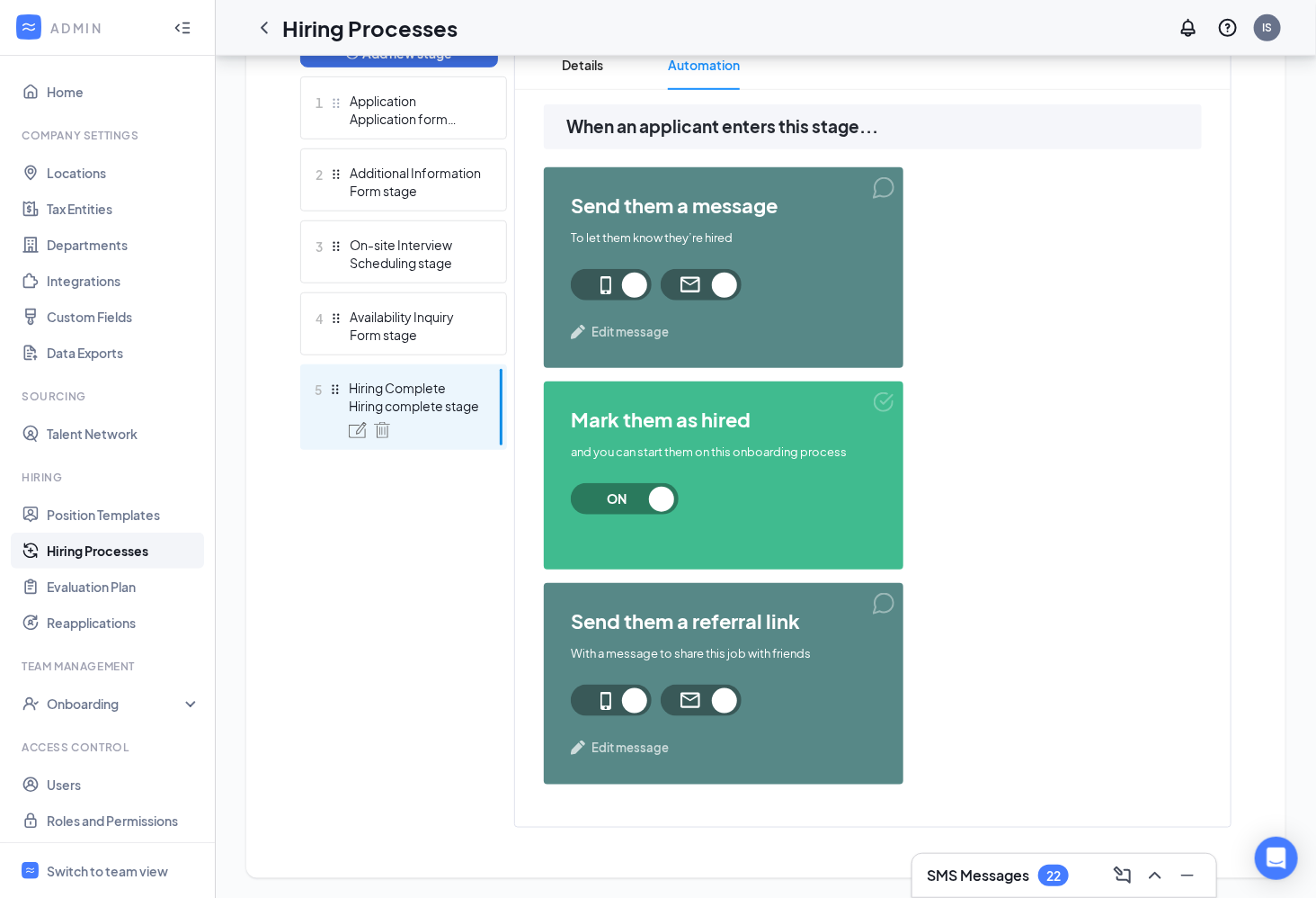
click at [628, 342] on div "send them a message To let them know they’re hired Edit message" at bounding box center [724, 268] width 360 height 200
click at [652, 329] on span "Edit message" at bounding box center [630, 332] width 78 height 18
